Goal: Task Accomplishment & Management: Use online tool/utility

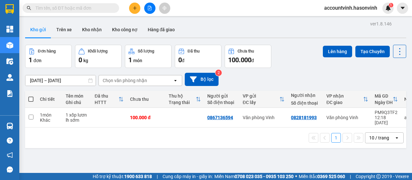
click at [71, 12] on span at bounding box center [71, 8] width 96 height 10
click at [62, 7] on input "text" at bounding box center [73, 8] width 76 height 7
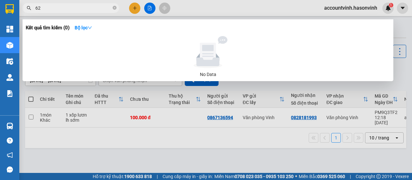
type input "629"
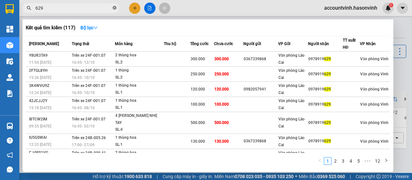
click at [114, 7] on icon "close-circle" at bounding box center [115, 8] width 4 height 4
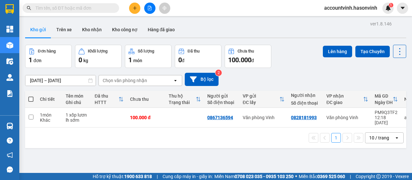
click at [82, 7] on input "text" at bounding box center [73, 8] width 76 height 7
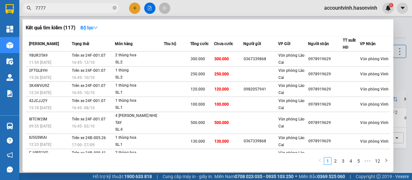
type input "77777"
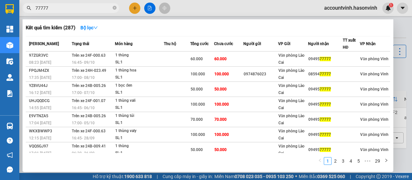
click at [115, 8] on icon "close-circle" at bounding box center [115, 8] width 4 height 4
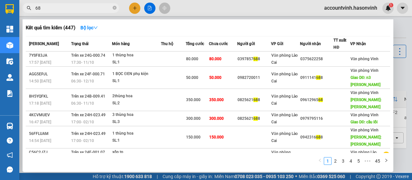
type input "6"
type input "77777"
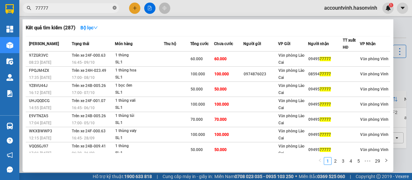
click at [113, 8] on icon "close-circle" at bounding box center [115, 8] width 4 height 4
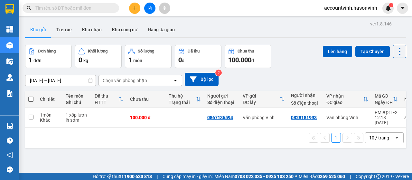
click at [101, 12] on span at bounding box center [71, 8] width 96 height 10
click at [96, 8] on input "text" at bounding box center [73, 8] width 76 height 7
